Goal: Navigation & Orientation: Find specific page/section

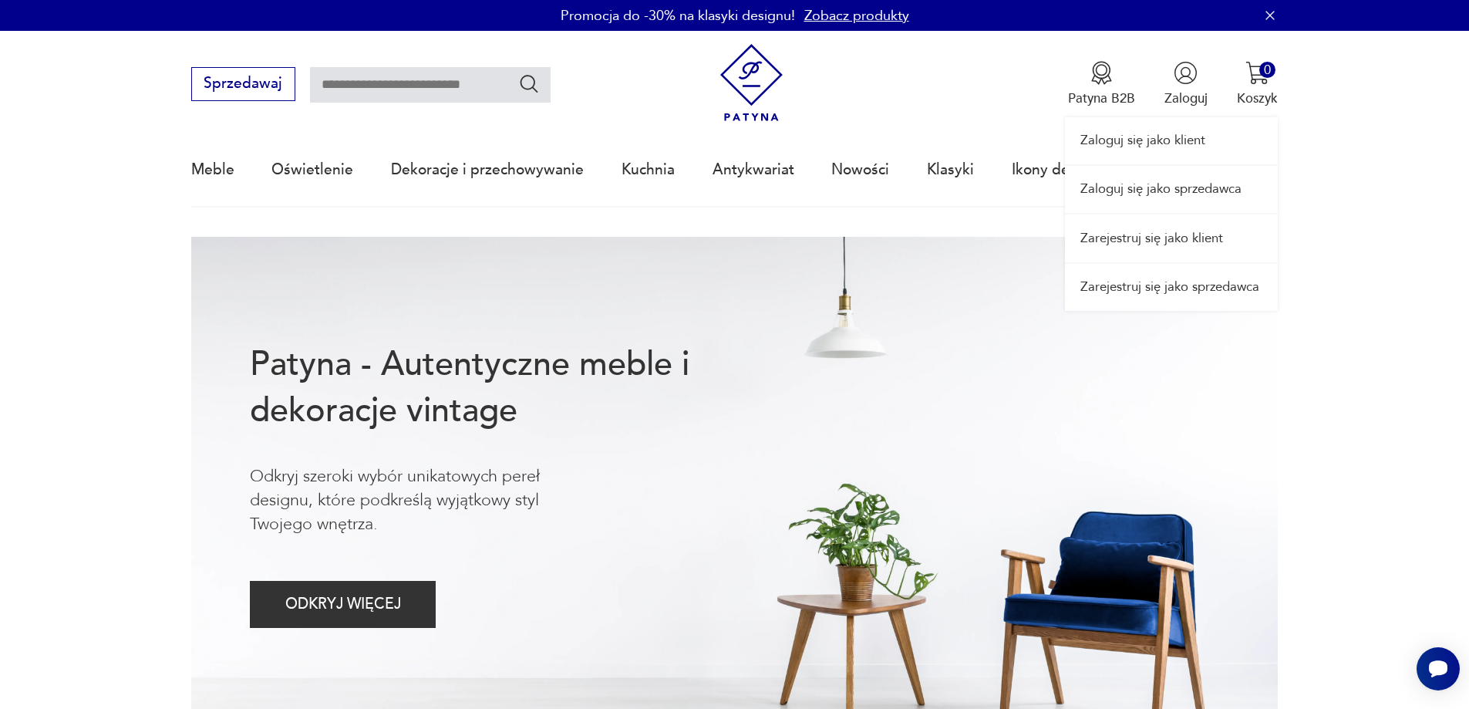
click at [1135, 178] on link "Zaloguj się jako sprzedawca" at bounding box center [1171, 189] width 213 height 47
click at [1183, 185] on link "Zaloguj się jako sprzedawca" at bounding box center [1171, 189] width 213 height 47
click at [1175, 178] on link "Zaloguj się jako sprzedawca" at bounding box center [1171, 189] width 213 height 47
click at [1144, 198] on link "Zaloguj się jako sprzedawca" at bounding box center [1171, 189] width 213 height 47
